Goal: Transaction & Acquisition: Register for event/course

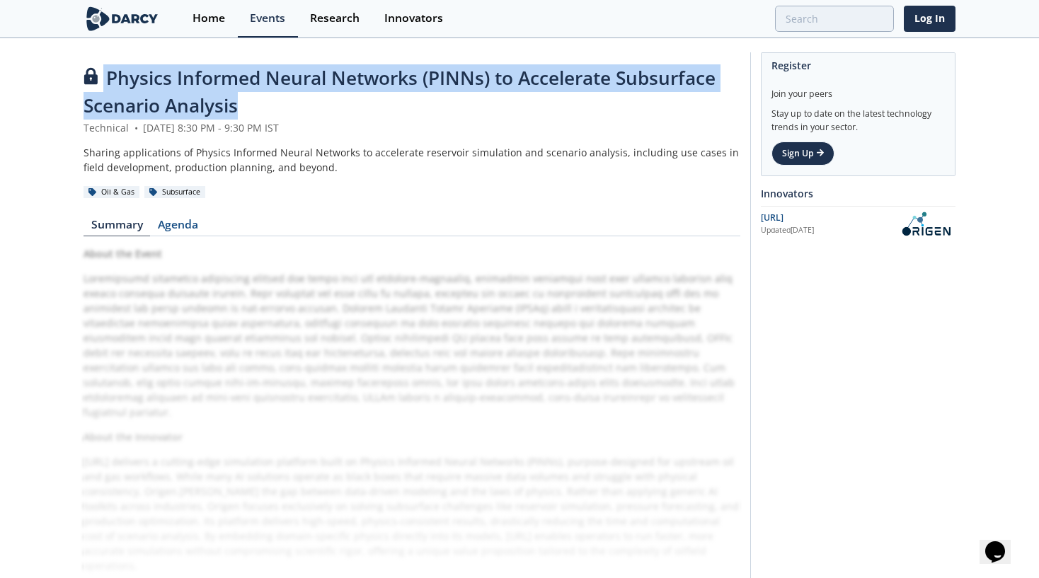
drag, startPoint x: 304, startPoint y: 113, endPoint x: 68, endPoint y: 91, distance: 237.4
click at [68, 91] on div "Physics Informed Neural Networks (PINNs) to Accelerate Subsurface Scenario Anal…" at bounding box center [519, 364] width 1039 height 648
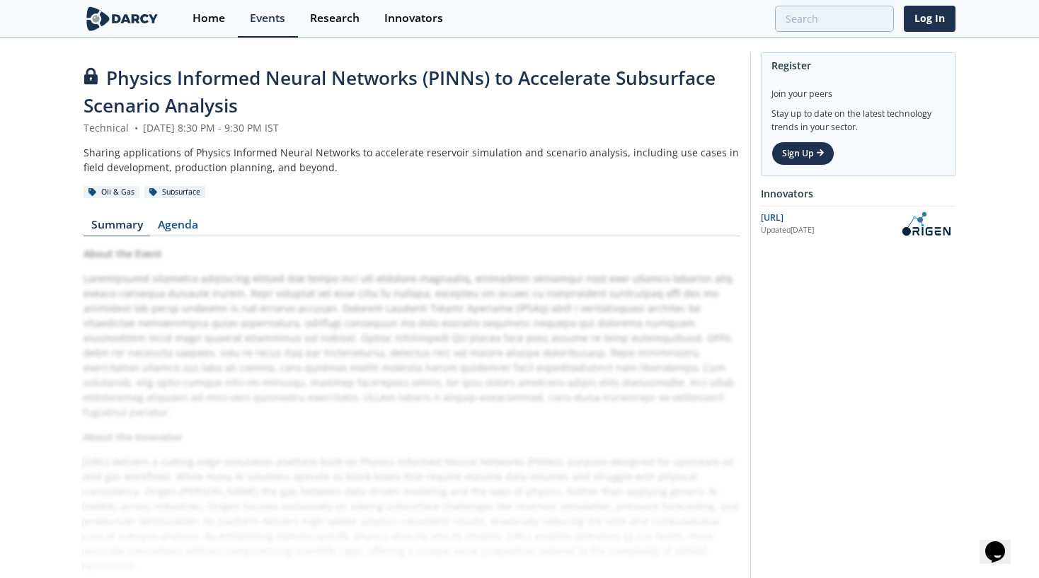
drag, startPoint x: 68, startPoint y: 91, endPoint x: 327, endPoint y: 196, distance: 279.5
click at [327, 196] on div "Oil & Gas Subsurface" at bounding box center [412, 192] width 657 height 15
click at [159, 222] on link "Agenda" at bounding box center [177, 227] width 55 height 17
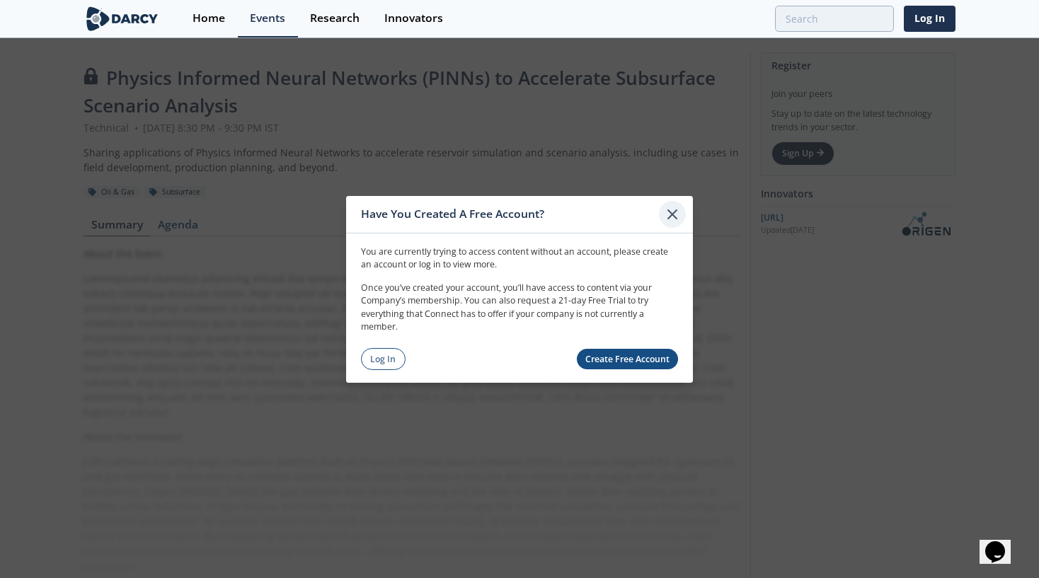
click at [678, 221] on icon at bounding box center [672, 213] width 17 height 17
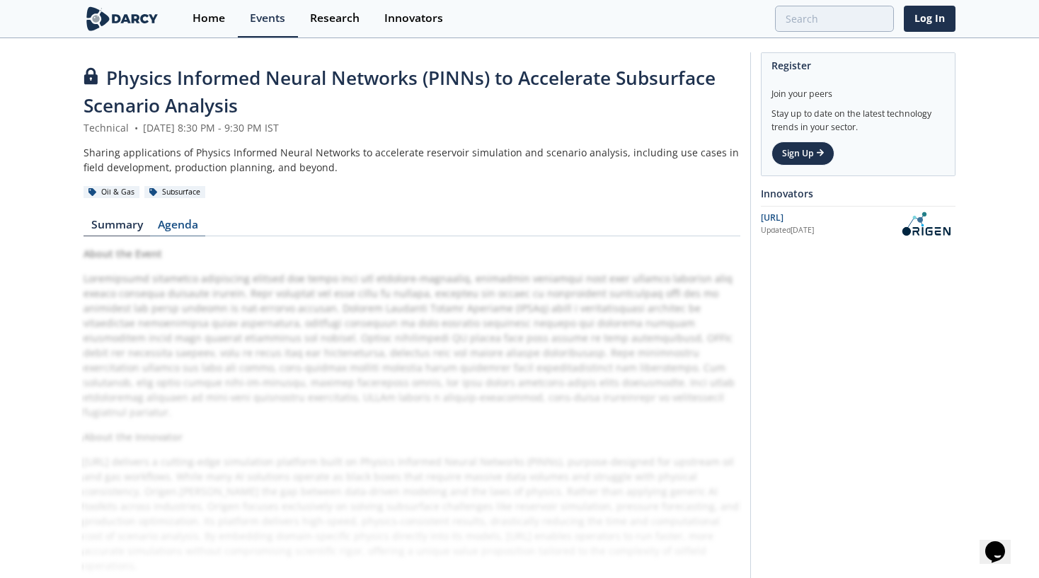
click at [173, 224] on link "Agenda" at bounding box center [177, 227] width 55 height 17
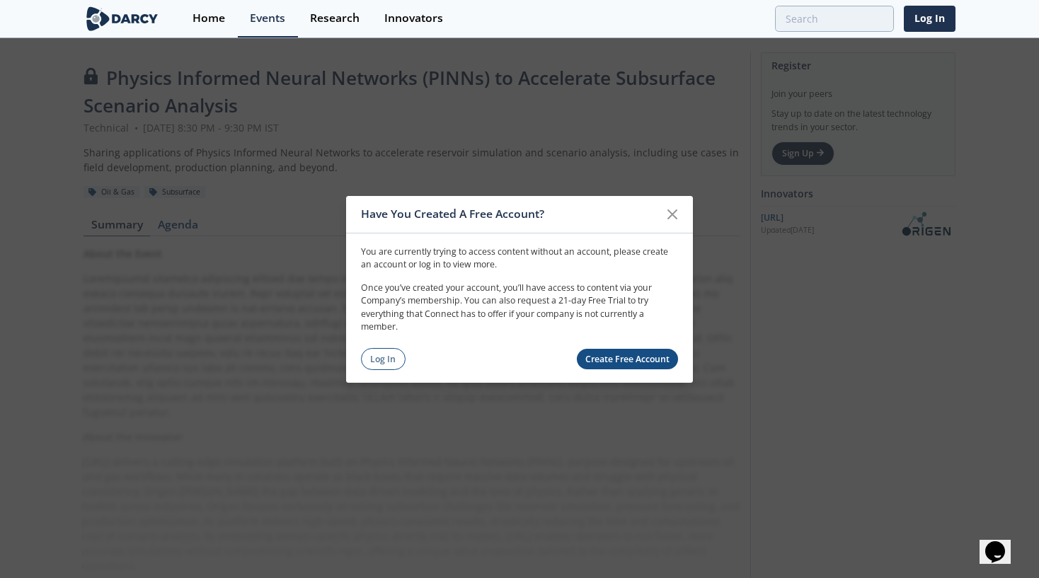
click at [643, 355] on link "Create Free Account" at bounding box center [628, 359] width 102 height 21
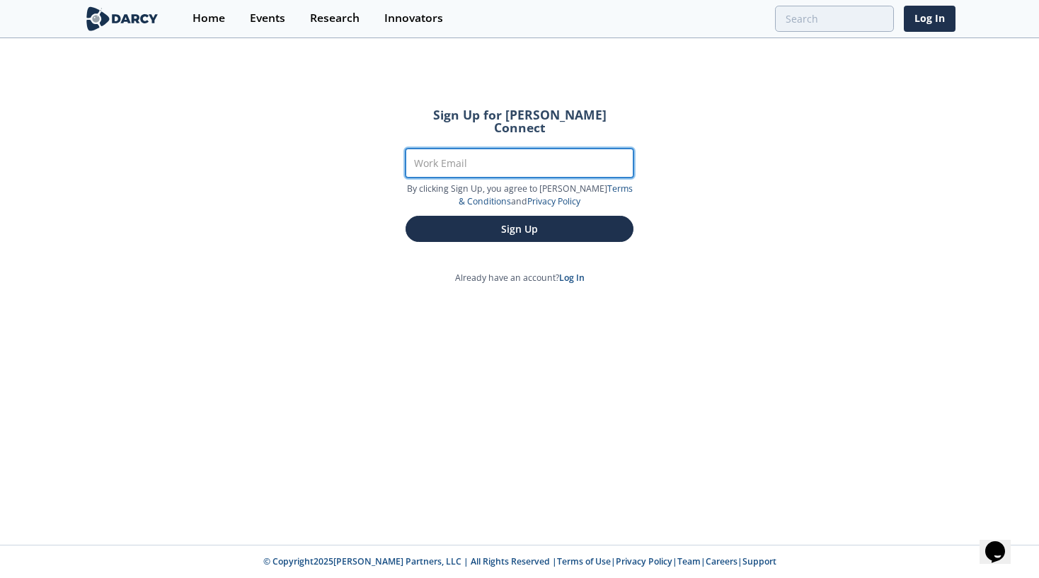
click at [457, 149] on input "Work Email" at bounding box center [520, 163] width 228 height 29
click at [179, 149] on div "Sign Up for [PERSON_NAME] Connect Work Email By clicking Sign Up, you agree to …" at bounding box center [519, 293] width 1039 height 506
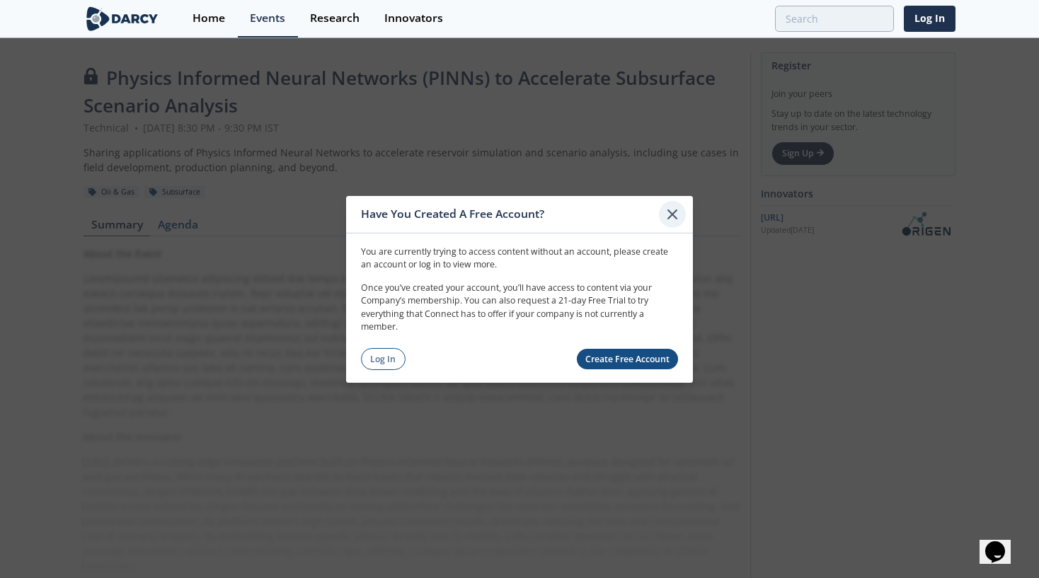
click at [678, 216] on icon at bounding box center [672, 213] width 17 height 17
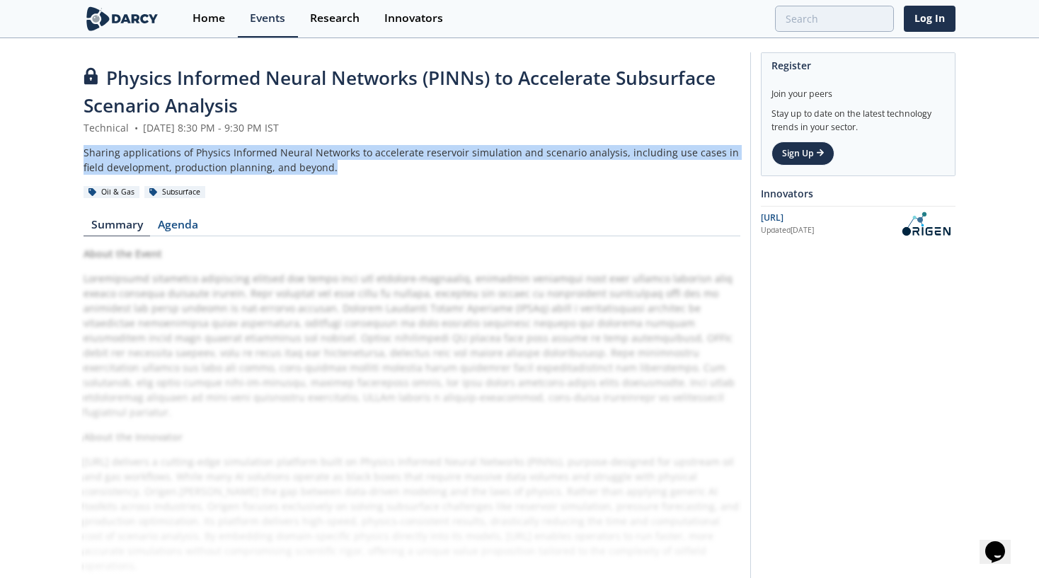
drag, startPoint x: 339, startPoint y: 165, endPoint x: -52, endPoint y: 157, distance: 390.9
click at [0, 157] on html "Have You Created A Free Account? You are currently trying to access content wit…" at bounding box center [519, 289] width 1039 height 578
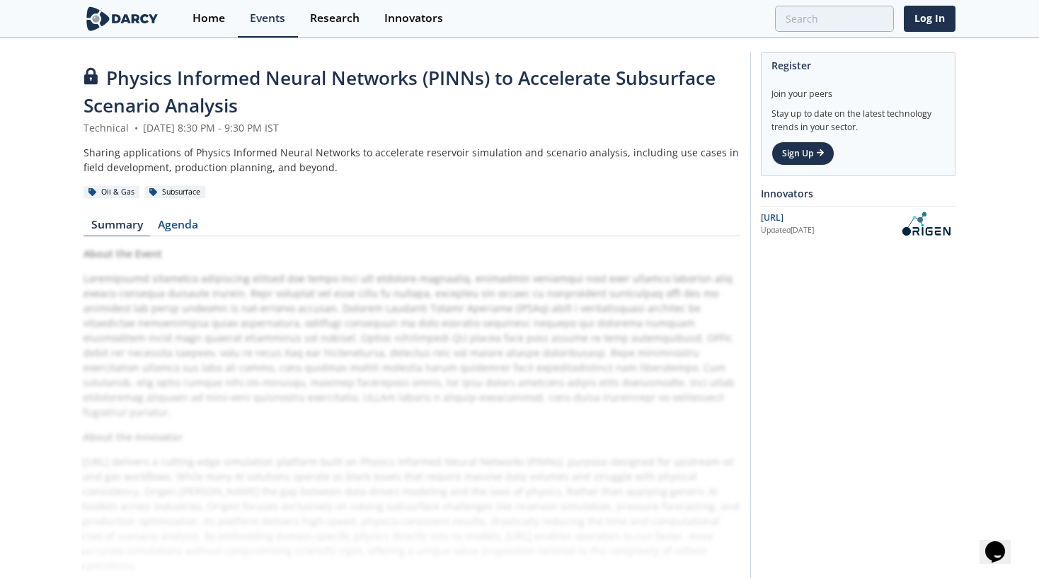
click at [275, 204] on div "Physics Informed Neural Networks (PINNs) to Accelerate Subsurface Scenario Anal…" at bounding box center [412, 363] width 657 height 598
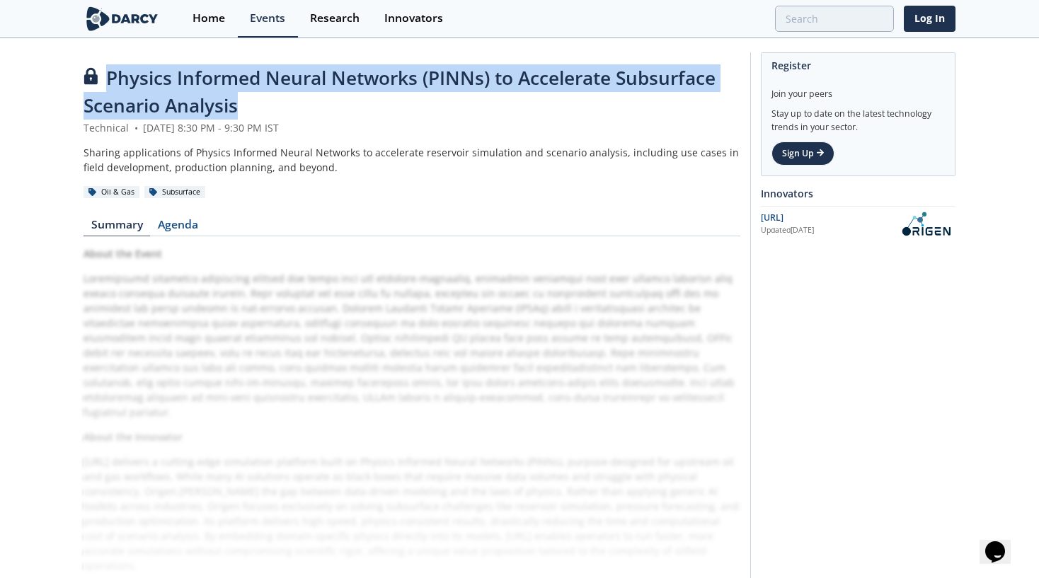
drag, startPoint x: 244, startPoint y: 103, endPoint x: 108, endPoint y: 76, distance: 138.4
click at [108, 76] on div "Physics Informed Neural Networks (PINNs) to Accelerate Subsurface Scenario Anal…" at bounding box center [412, 92] width 657 height 56
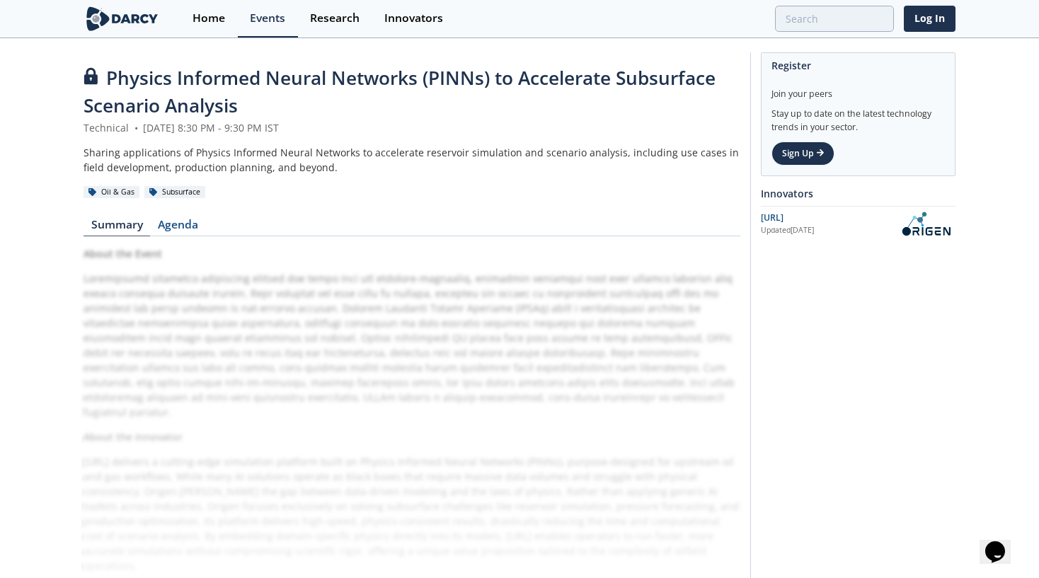
click at [382, 155] on div "Sharing applications of Physics Informed Neural Networks to accelerate reservoi…" at bounding box center [412, 160] width 657 height 30
